Goal: Check status: Check status

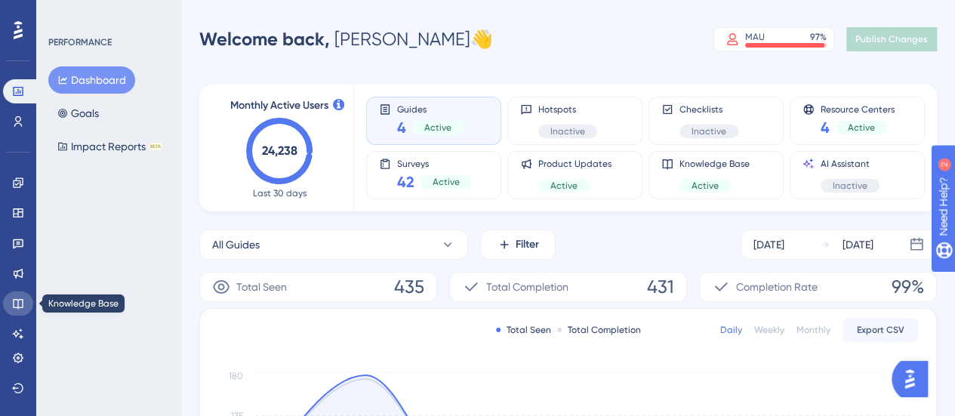
click at [11, 314] on link at bounding box center [18, 303] width 30 height 24
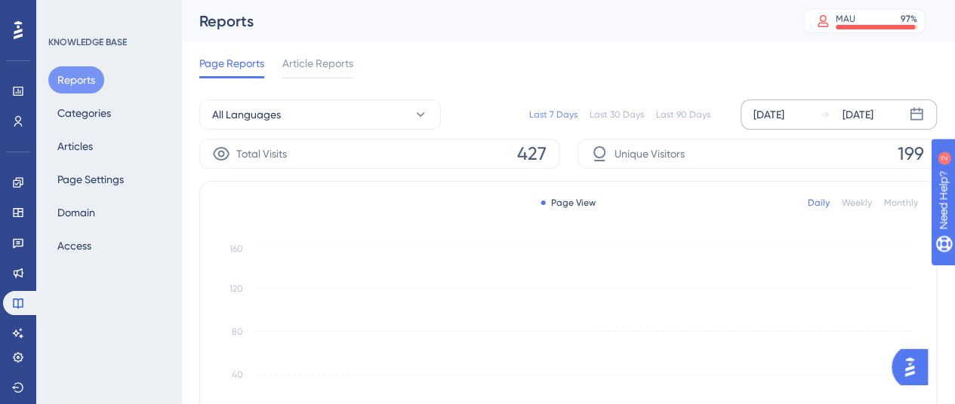
click at [752, 124] on div "Sep 18 2025 Sep 24 2025" at bounding box center [838, 115] width 196 height 30
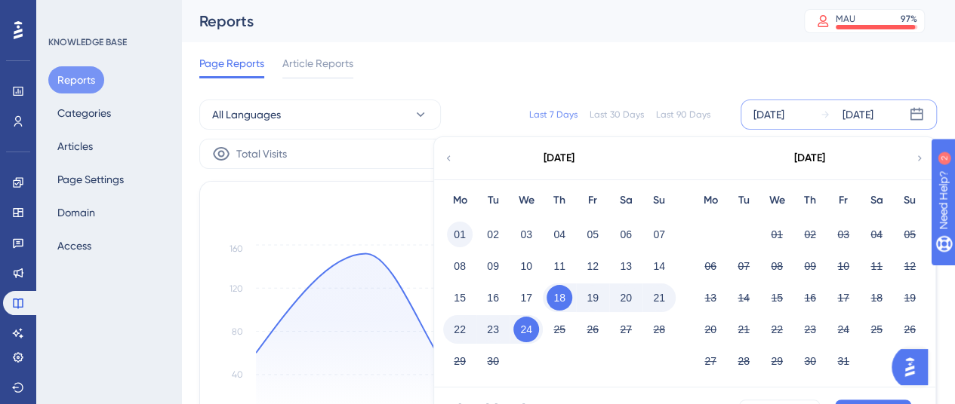
click at [460, 233] on button "01" at bounding box center [460, 235] width 26 height 26
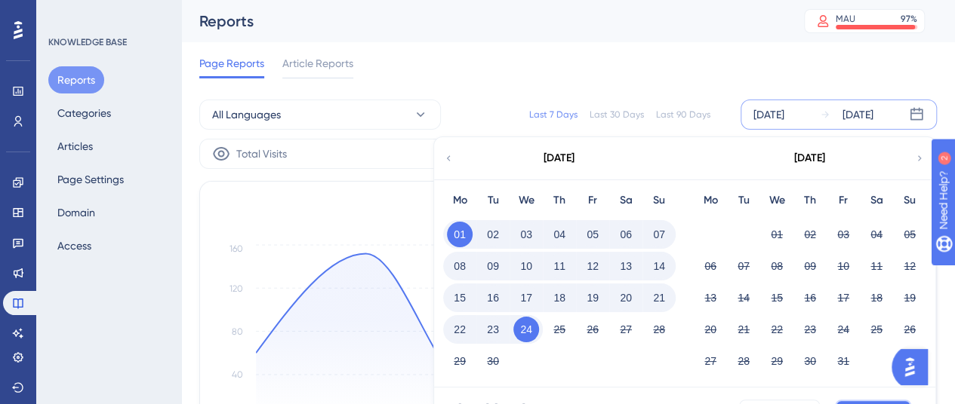
click at [844, 401] on button "Apply" at bounding box center [873, 412] width 76 height 24
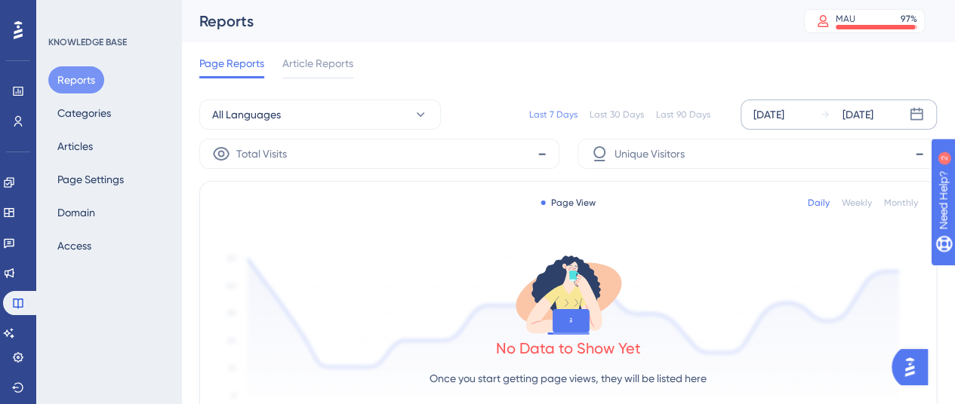
click at [779, 111] on div "[DATE]" at bounding box center [768, 115] width 31 height 18
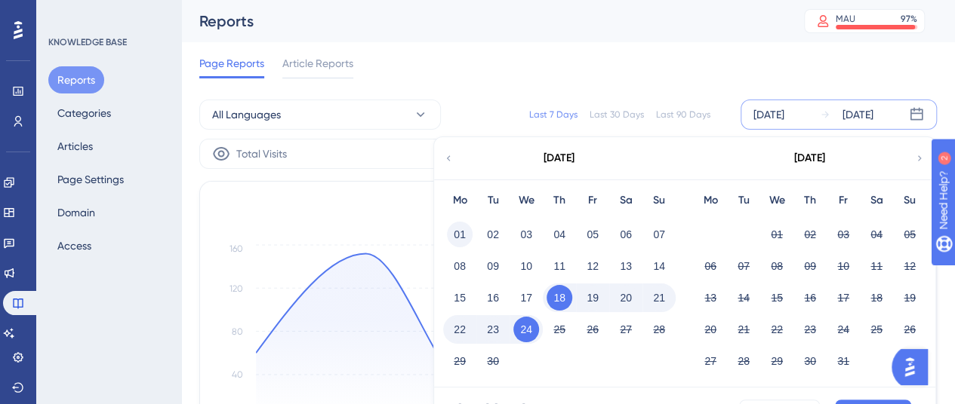
click at [457, 235] on button "01" at bounding box center [460, 235] width 26 height 26
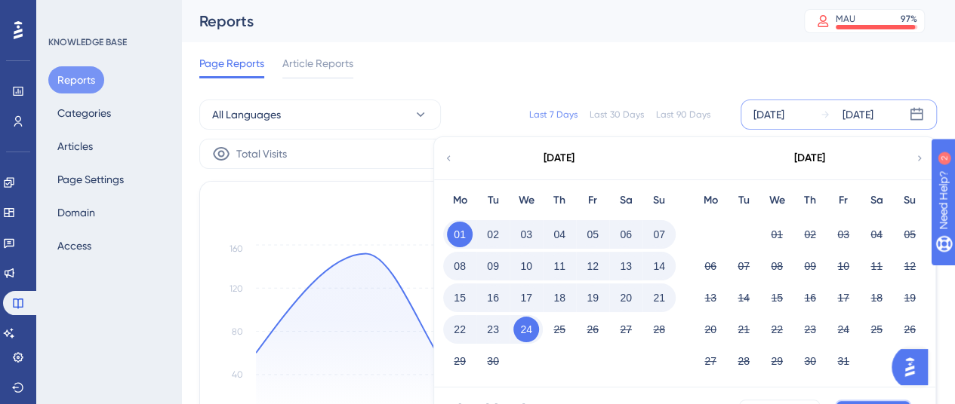
click at [860, 400] on button "Apply" at bounding box center [873, 412] width 76 height 24
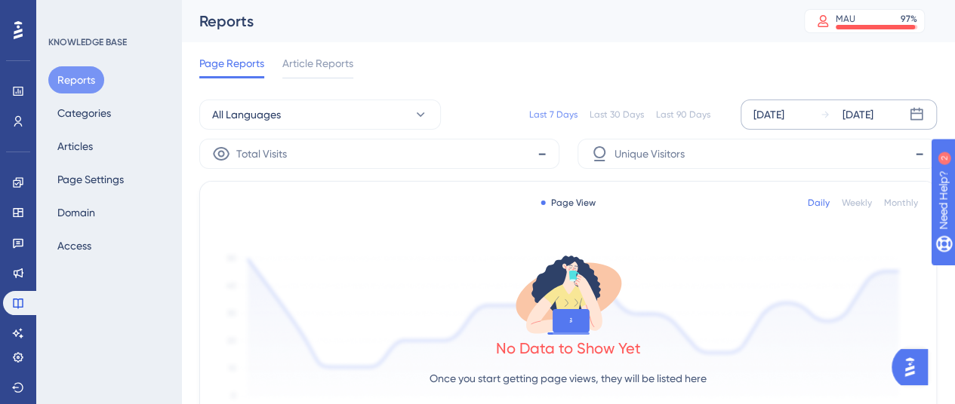
click at [784, 108] on div "[DATE]" at bounding box center [768, 115] width 31 height 18
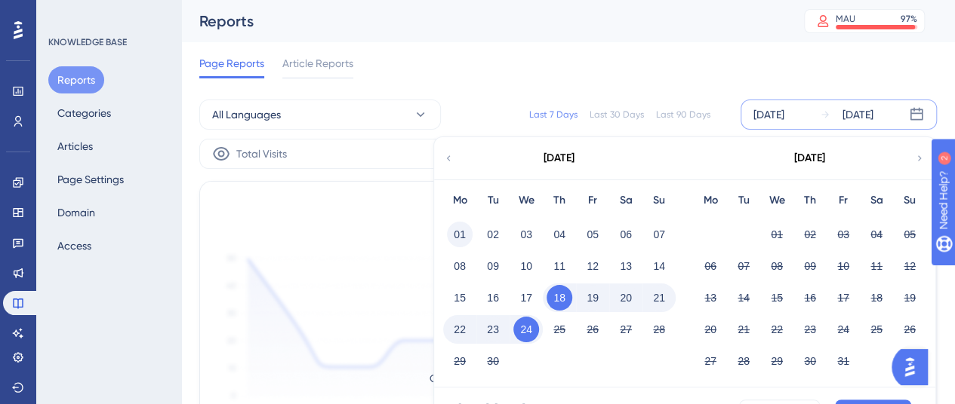
click at [454, 232] on button "01" at bounding box center [460, 235] width 26 height 26
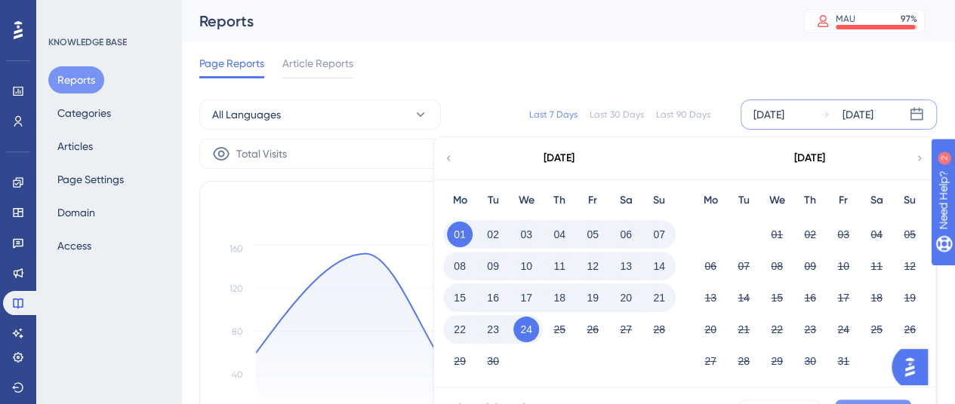
click at [850, 404] on button "Apply" at bounding box center [873, 412] width 76 height 24
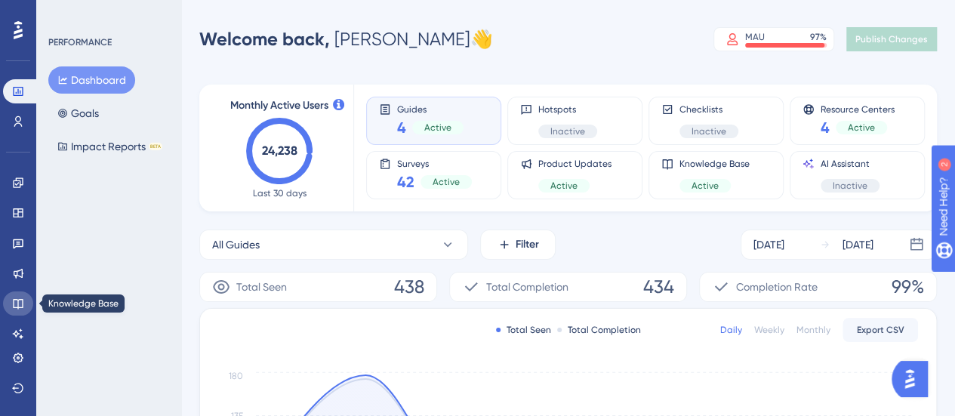
click at [7, 309] on link at bounding box center [18, 303] width 30 height 24
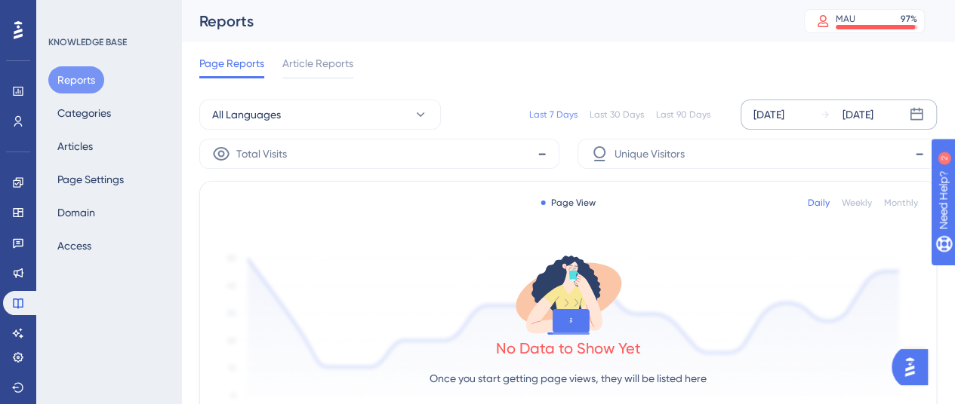
click at [761, 108] on div "[DATE]" at bounding box center [768, 115] width 31 height 18
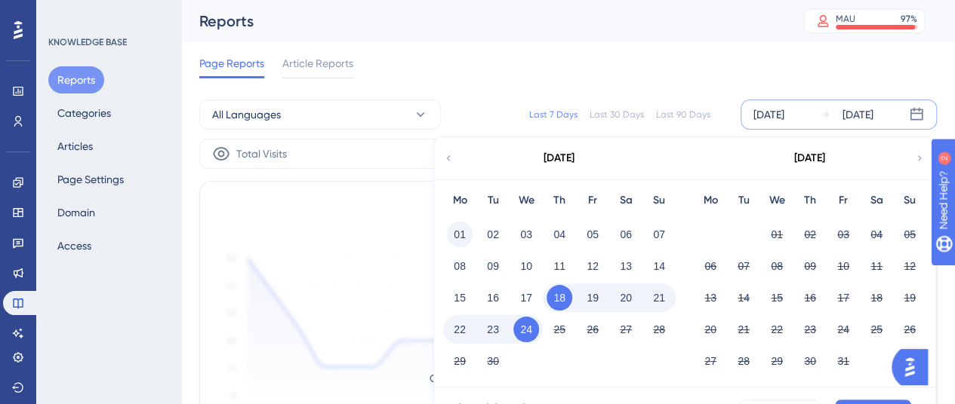
click at [448, 235] on button "01" at bounding box center [460, 235] width 26 height 26
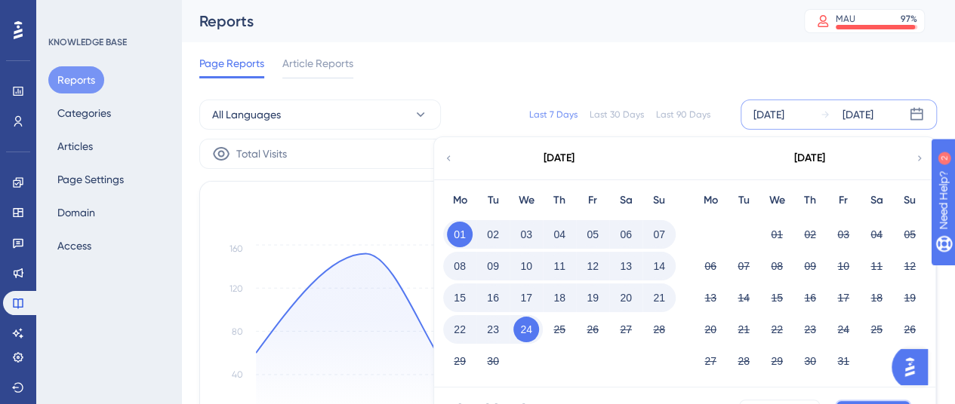
click at [852, 400] on button "Apply" at bounding box center [873, 412] width 76 height 24
